Goal: Check status

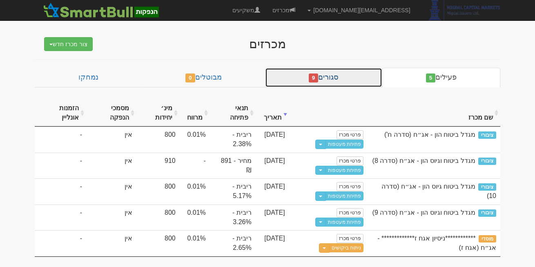
click at [358, 73] on link "סגורים 9" at bounding box center [323, 78] width 117 height 20
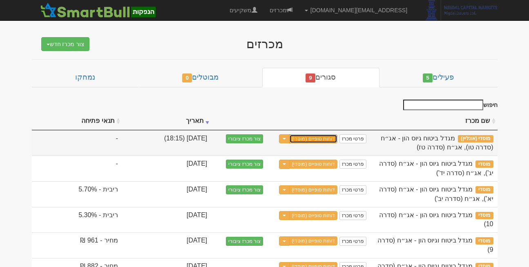
click at [312, 139] on link "דוחות סופיים (מוסדי)" at bounding box center [313, 138] width 48 height 9
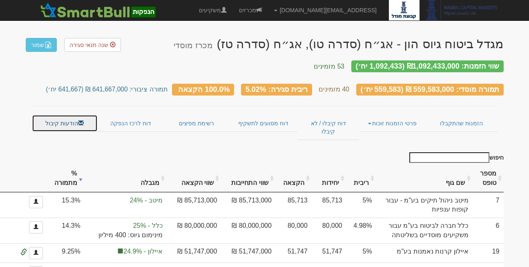
click at [57, 115] on link "הודעות קיבול" at bounding box center [65, 123] width 66 height 17
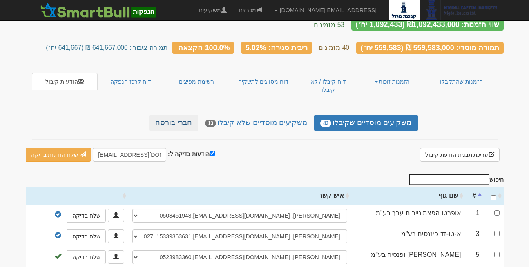
scroll to position [69, 0]
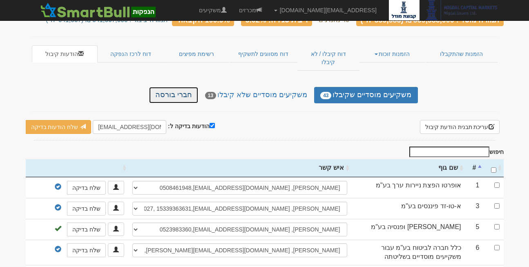
click at [191, 87] on link "חברי בורסה" at bounding box center [173, 95] width 49 height 16
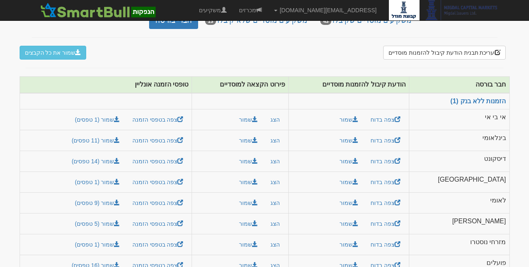
scroll to position [144, 0]
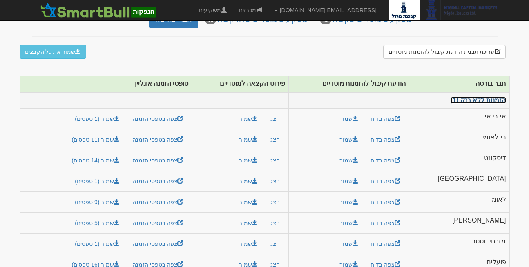
click at [482, 97] on link "הזמנות ללא בנק (1)" at bounding box center [479, 100] width 56 height 7
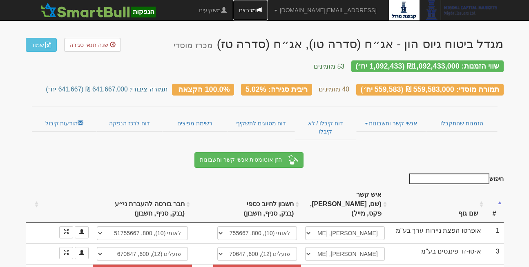
click at [268, 17] on link "מכרזים" at bounding box center [250, 10] width 35 height 20
